Goal: Navigation & Orientation: Find specific page/section

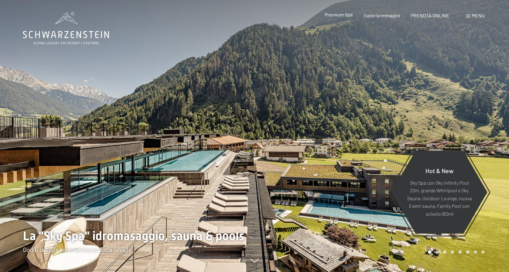
click at [341, 14] on span "Premium Spa" at bounding box center [338, 15] width 28 height 6
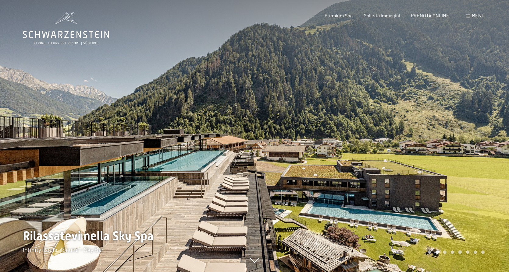
click at [473, 12] on div "Prenotazione Richiesta Premium Spa Galleria immagini PRENOTA ONLINE Menu DE IT …" at bounding box center [393, 15] width 181 height 7
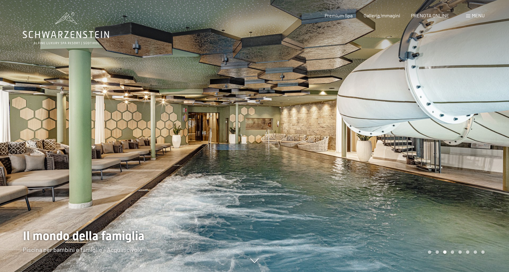
click at [475, 14] on span "Menu" at bounding box center [478, 15] width 13 height 6
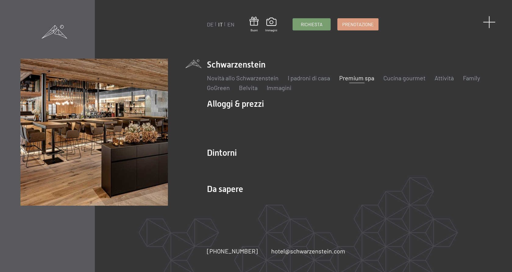
click at [487, 24] on span at bounding box center [489, 22] width 12 height 12
